Goal: Information Seeking & Learning: Stay updated

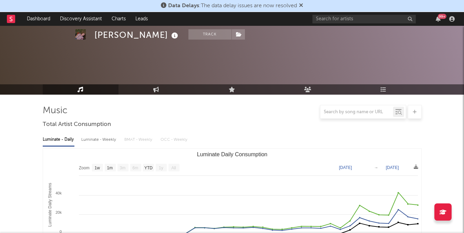
select select "1w"
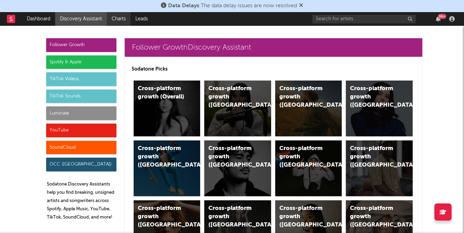
click at [113, 12] on link "Charts" at bounding box center [119, 19] width 24 height 14
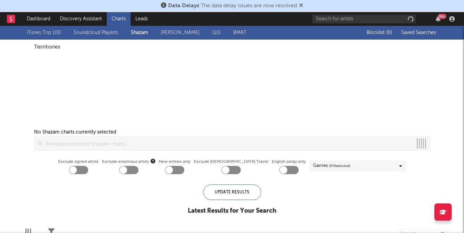
checkbox input "true"
